Goal: Find specific page/section: Find specific page/section

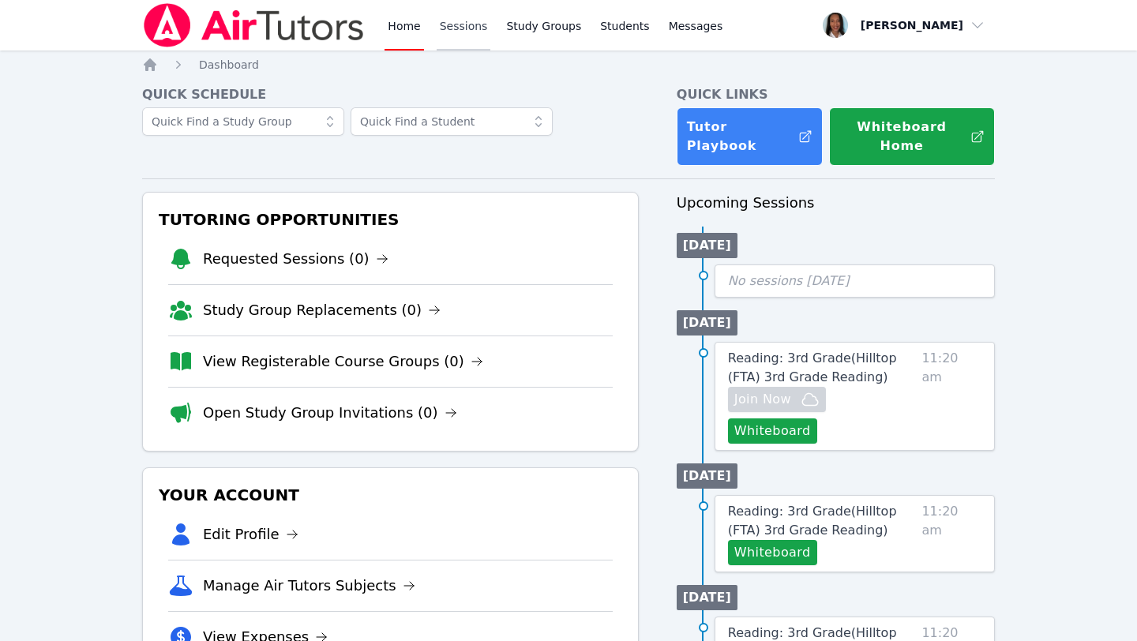
click at [457, 22] on link "Sessions" at bounding box center [464, 25] width 54 height 51
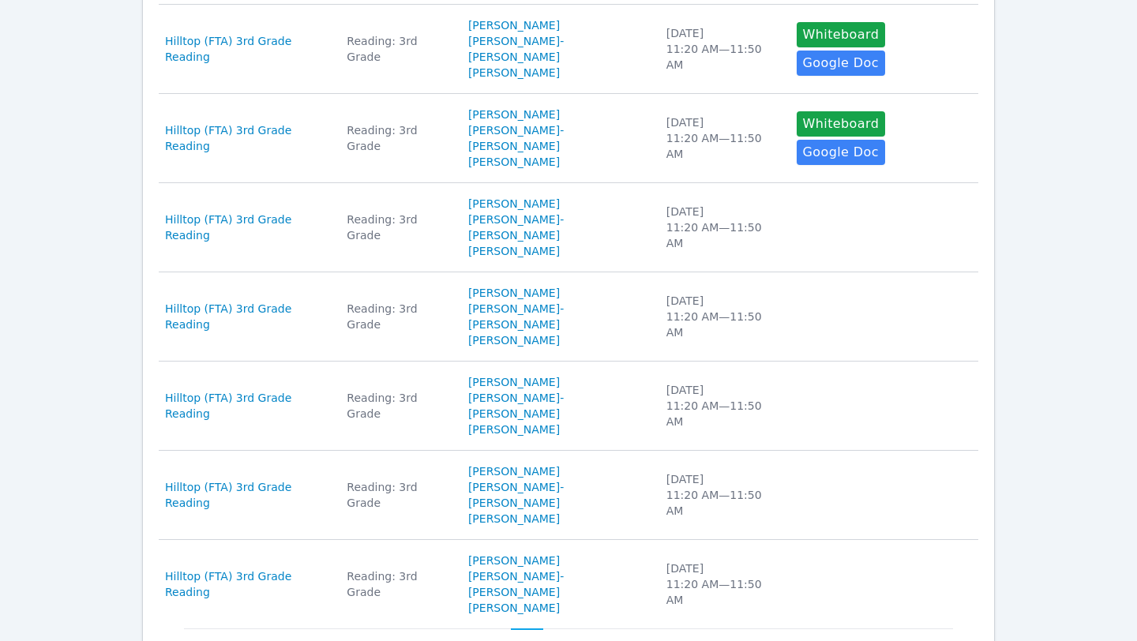
scroll to position [663, 0]
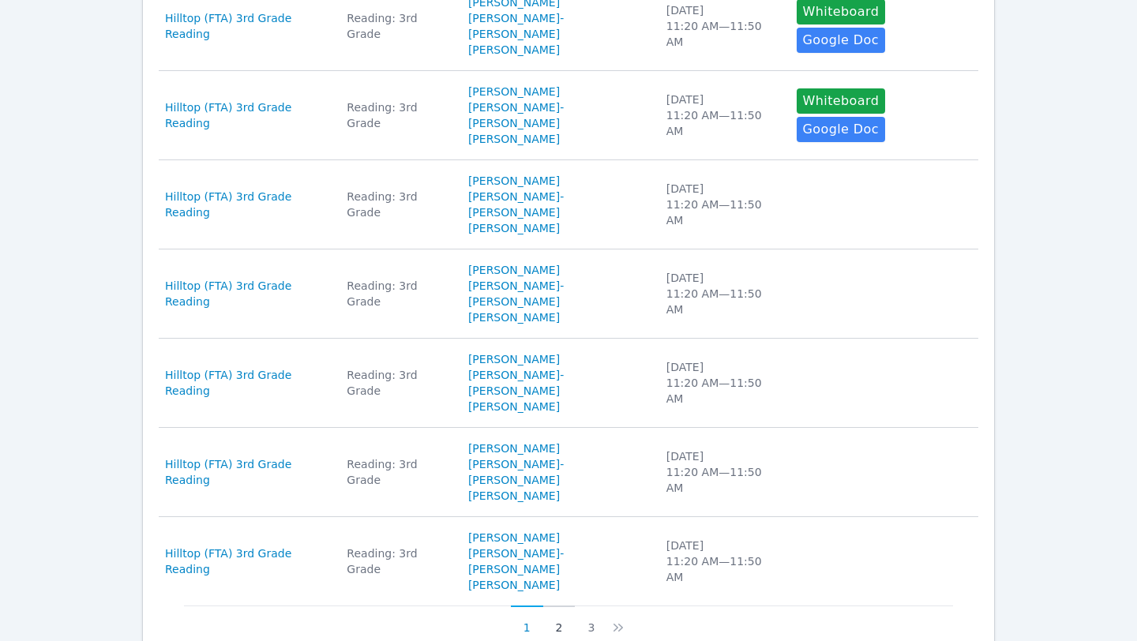
click at [552, 606] on button "2" at bounding box center [559, 621] width 32 height 30
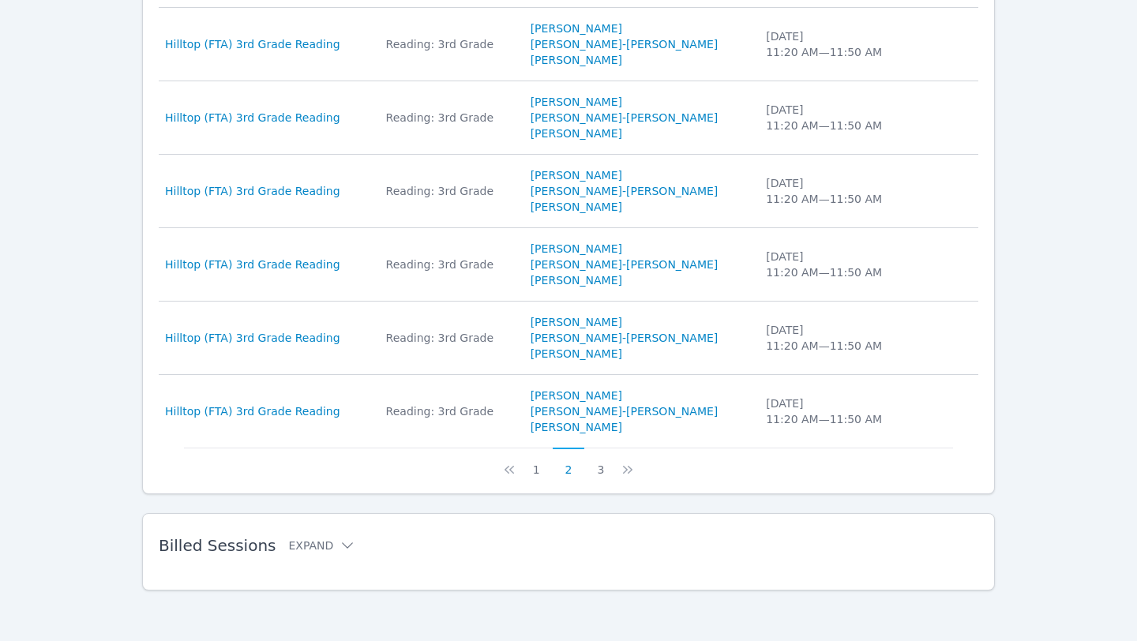
click at [604, 471] on button "3" at bounding box center [600, 463] width 32 height 30
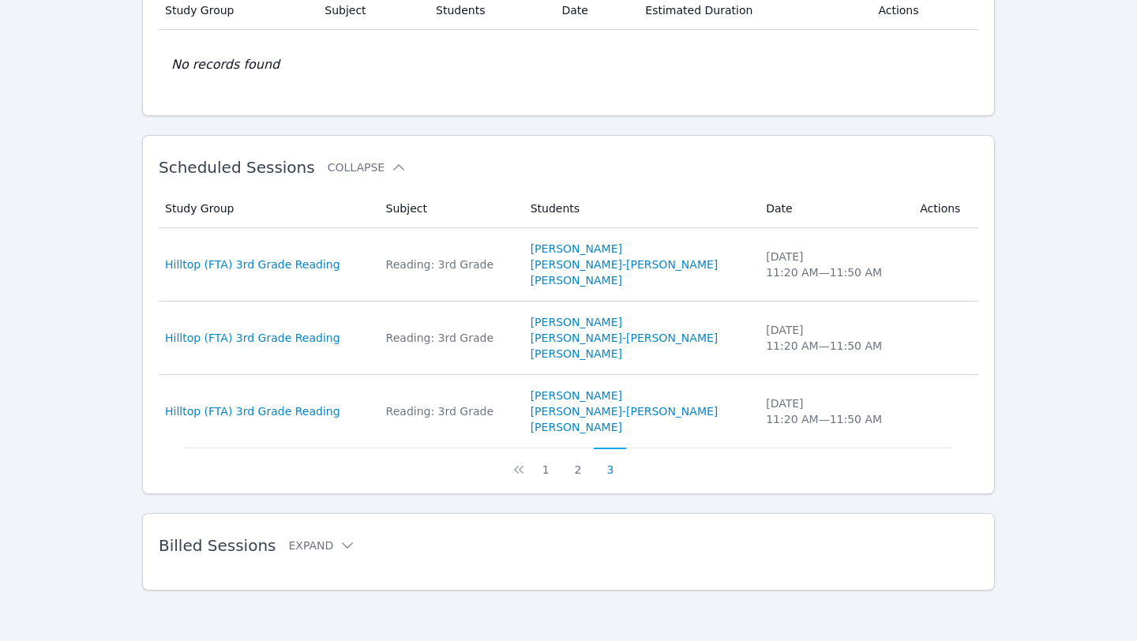
scroll to position [0, 0]
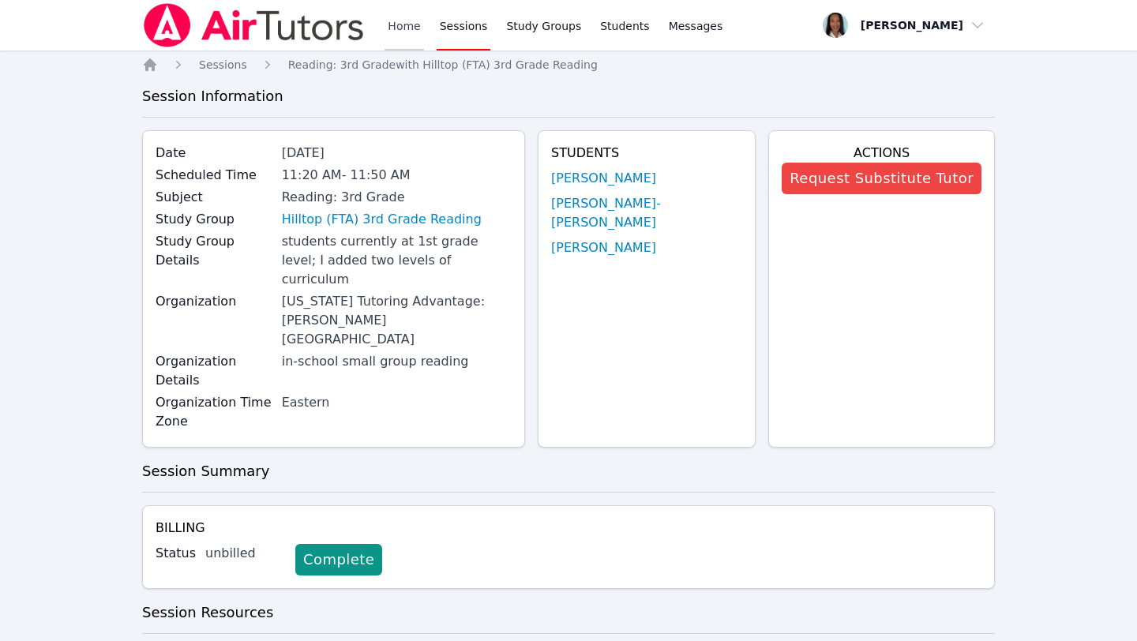
click at [397, 31] on link "Home" at bounding box center [404, 25] width 39 height 51
